Goal: Register for event/course

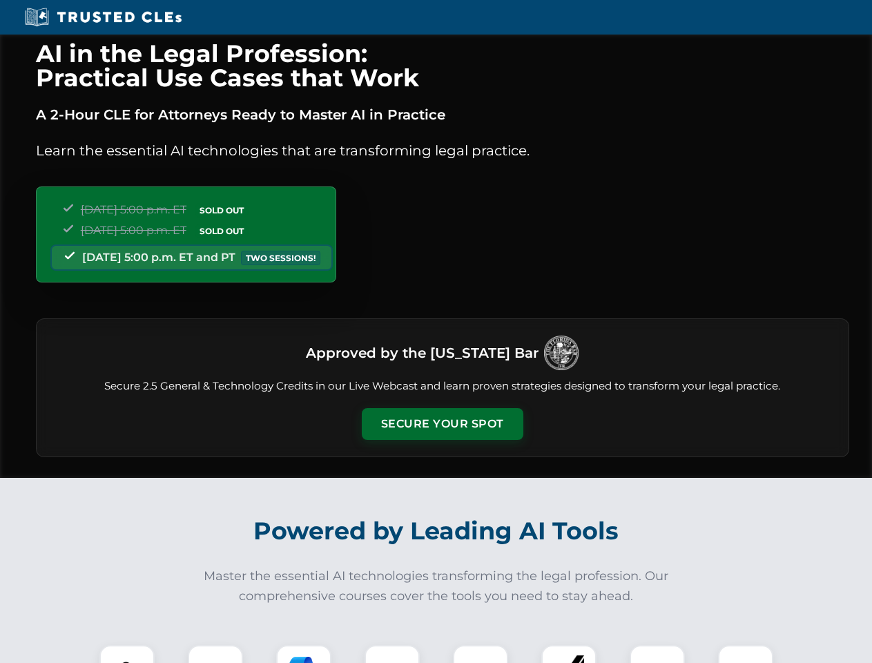
click at [442, 424] on button "Secure Your Spot" at bounding box center [443, 424] width 162 height 32
click at [127, 654] on img at bounding box center [127, 672] width 40 height 40
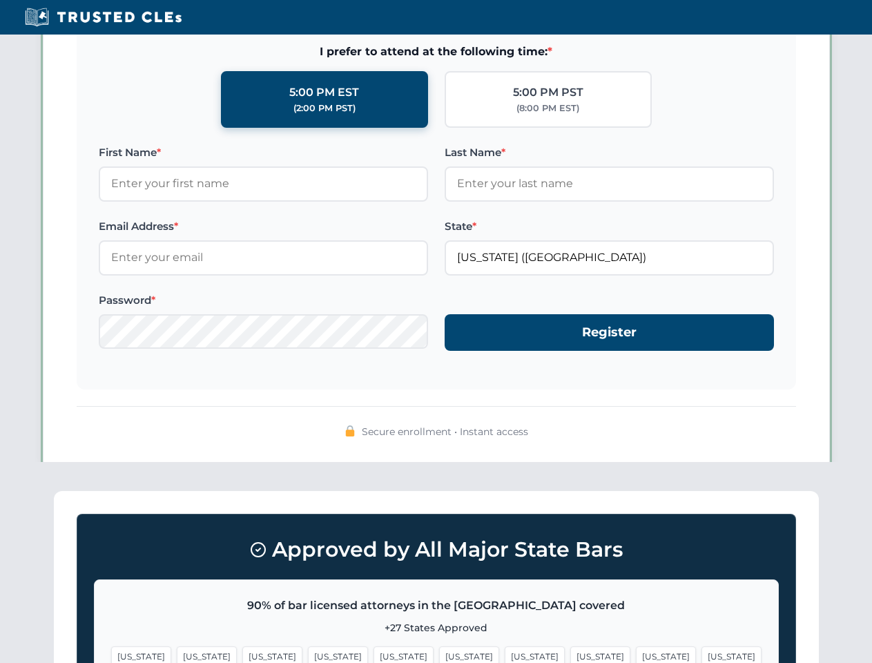
click at [505, 654] on span "[US_STATE]" at bounding box center [535, 656] width 60 height 20
click at [636, 654] on span "[US_STATE]" at bounding box center [666, 656] width 60 height 20
